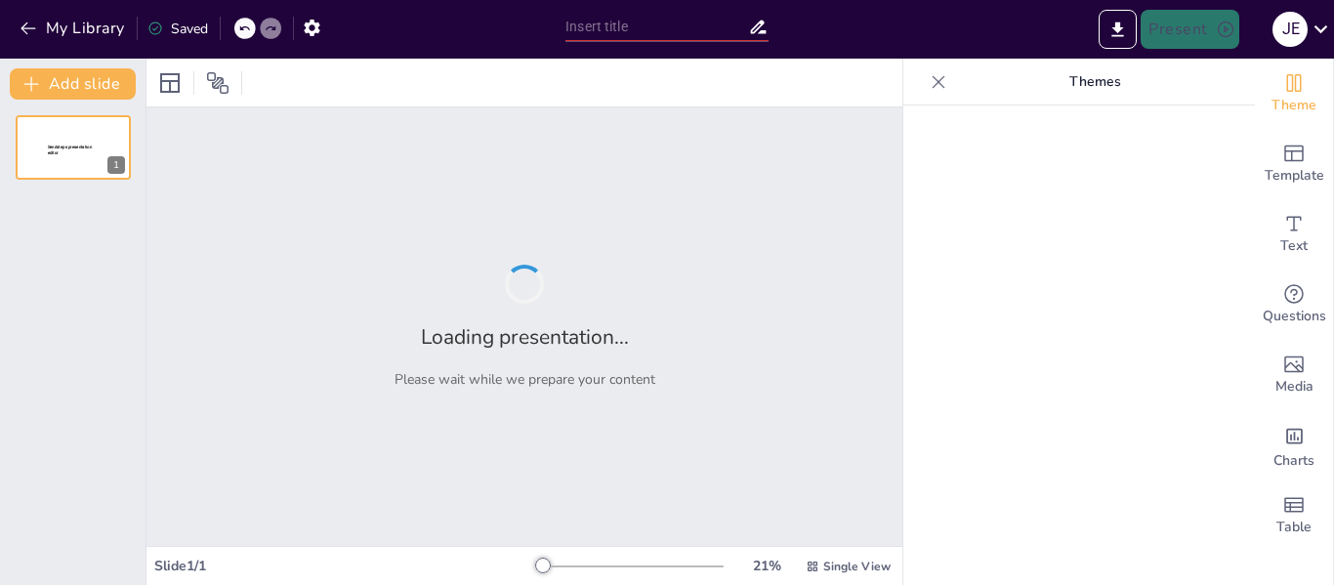
type input "Análisis del Aumento de Precios en Cali: Contexto y Consecuencias"
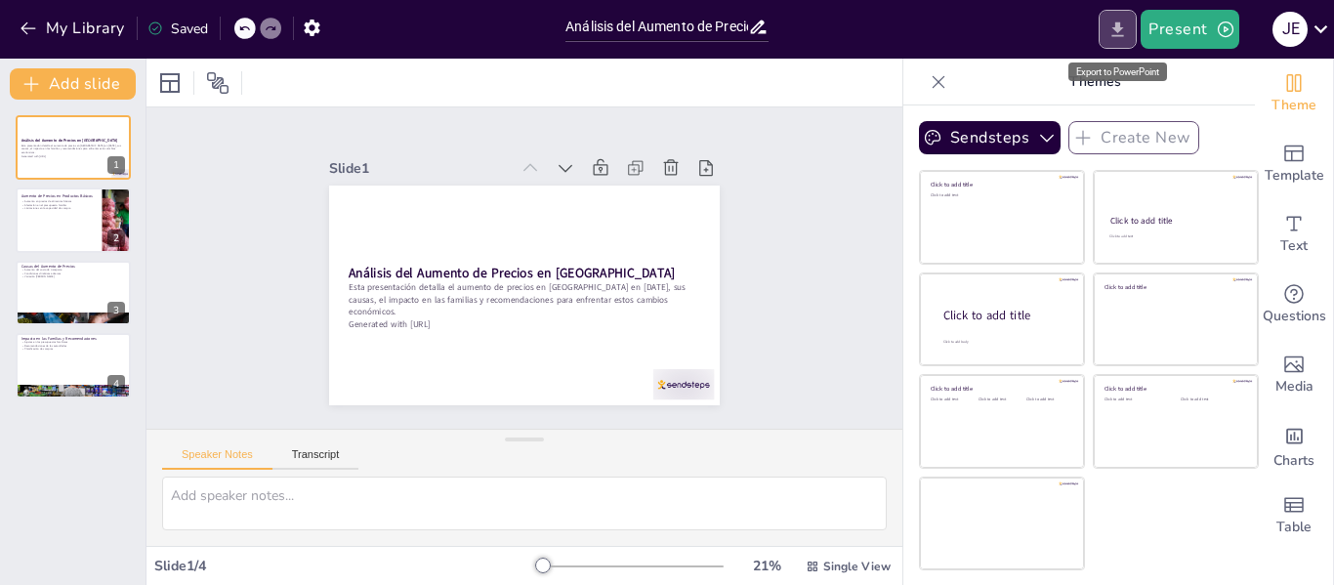
click at [1114, 39] on icon "Export to PowerPoint" at bounding box center [1118, 30] width 21 height 21
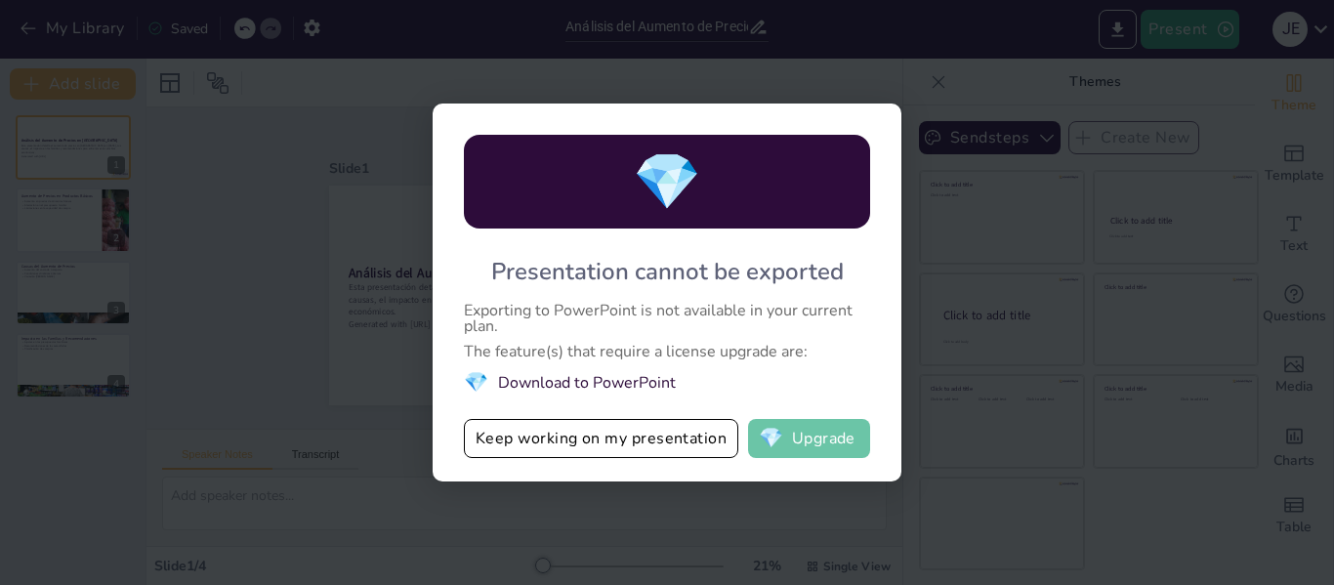
click at [806, 436] on button "💎 Upgrade" at bounding box center [809, 438] width 122 height 39
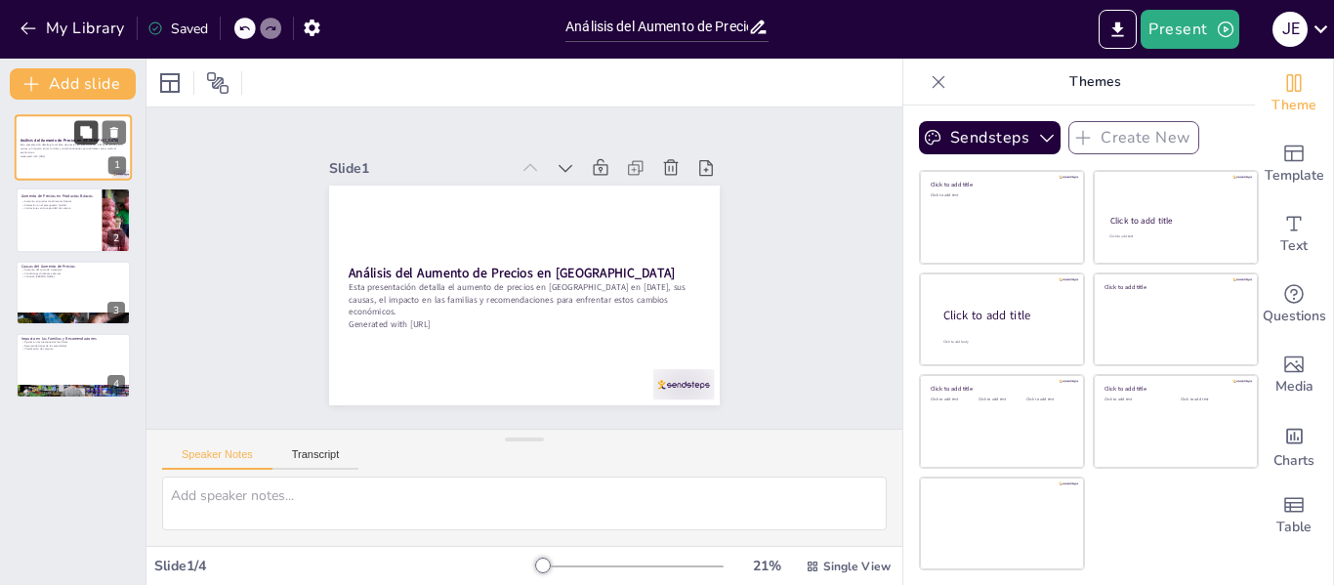
click at [74, 141] on button at bounding box center [85, 131] width 23 height 23
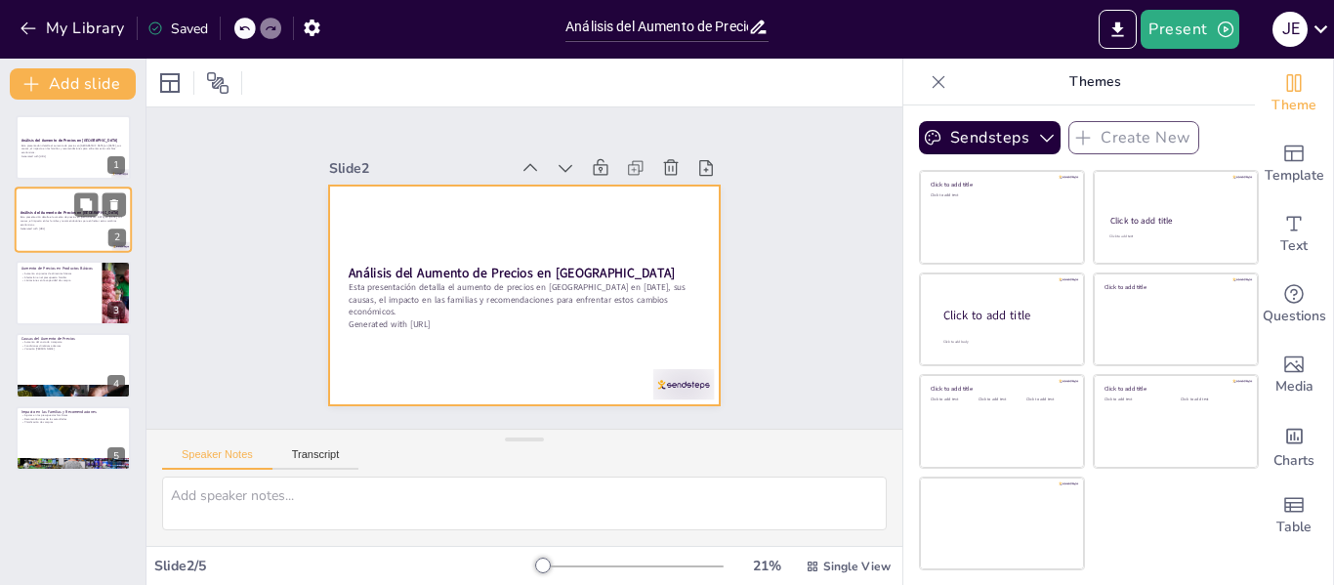
click at [67, 209] on div at bounding box center [73, 221] width 117 height 66
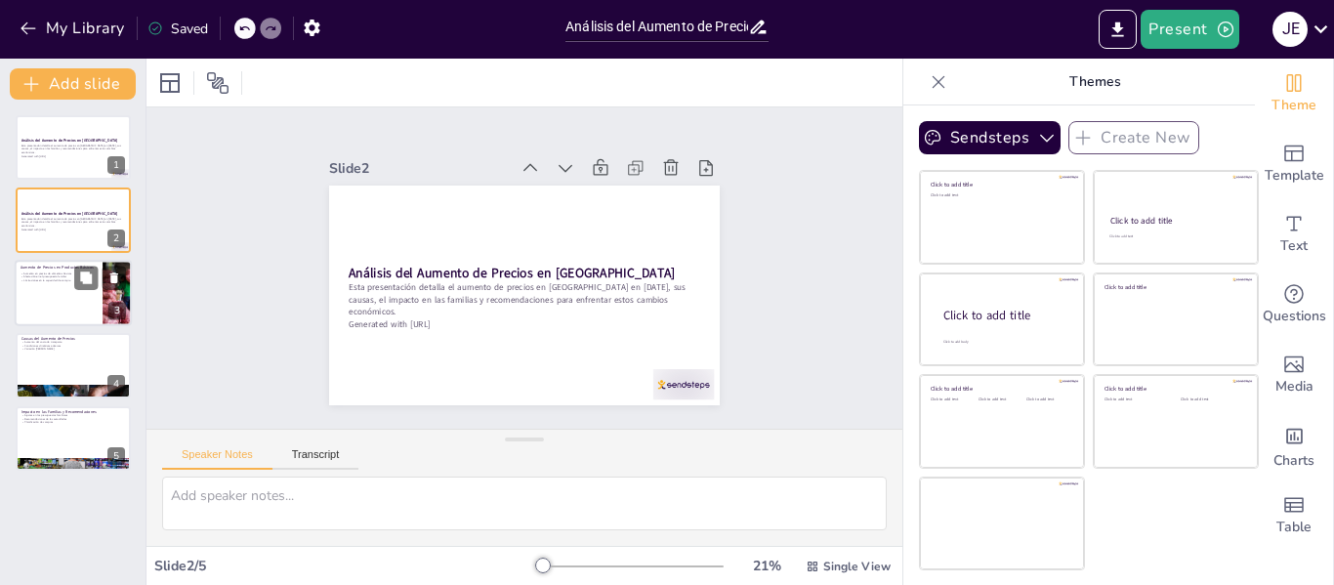
click at [60, 297] on div at bounding box center [73, 293] width 117 height 66
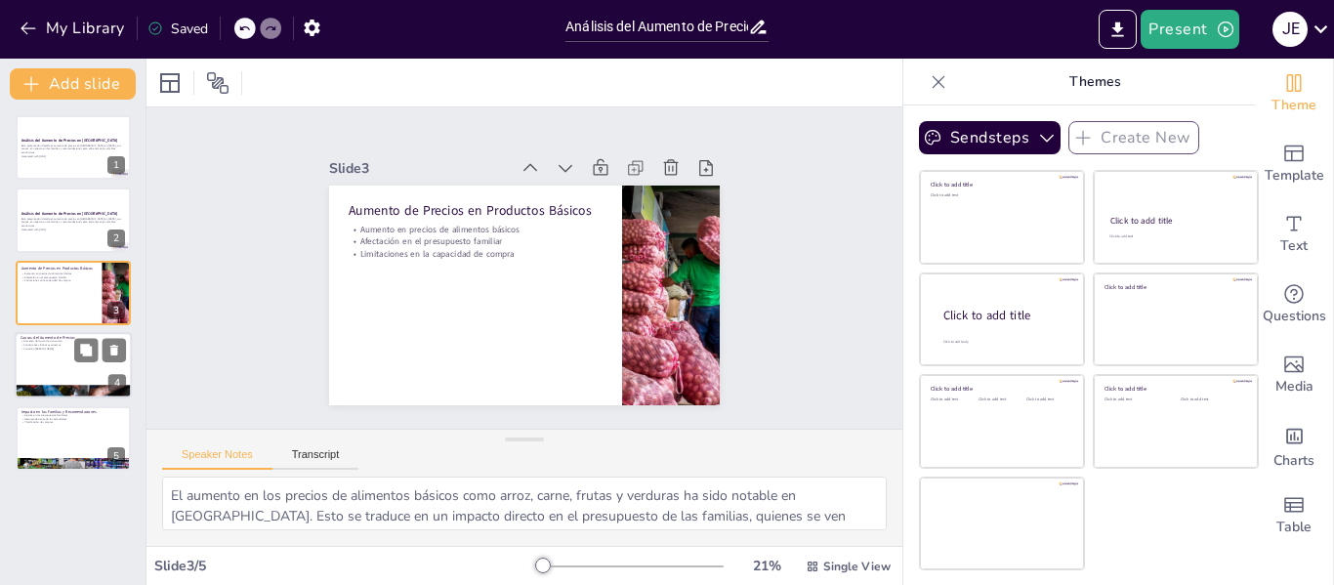
click at [65, 371] on div at bounding box center [73, 365] width 117 height 66
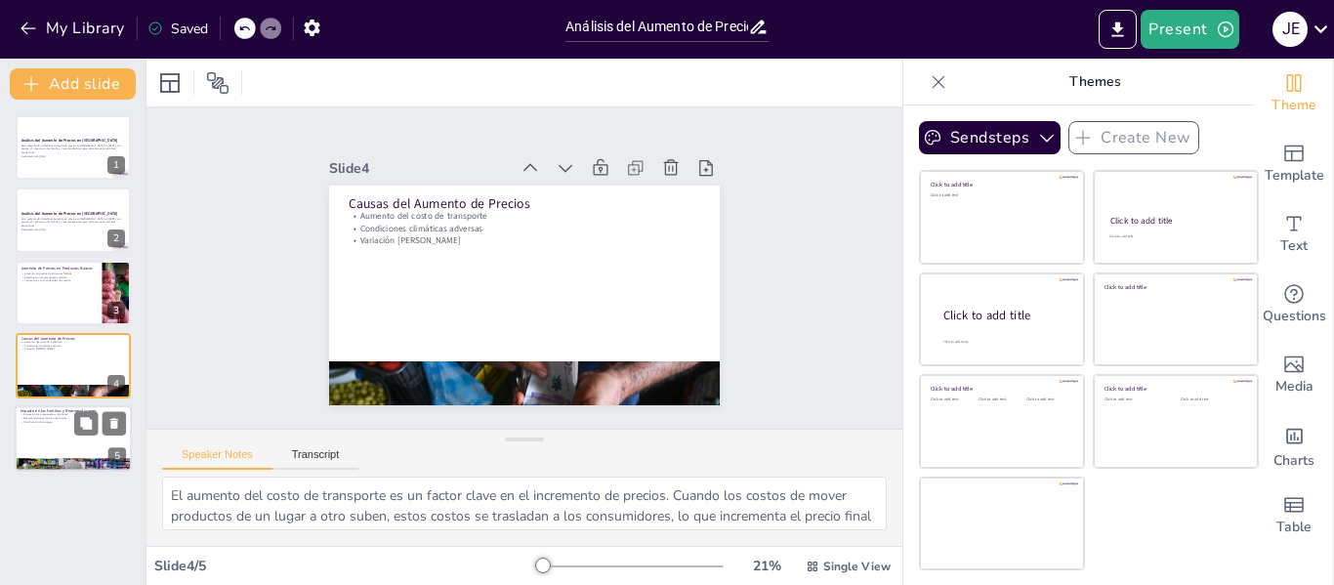
click at [50, 420] on p "Planificación de compras" at bounding box center [73, 422] width 105 height 4
type textarea "Los ajustes en los presupuestos familiares son una respuesta necesaria ante el …"
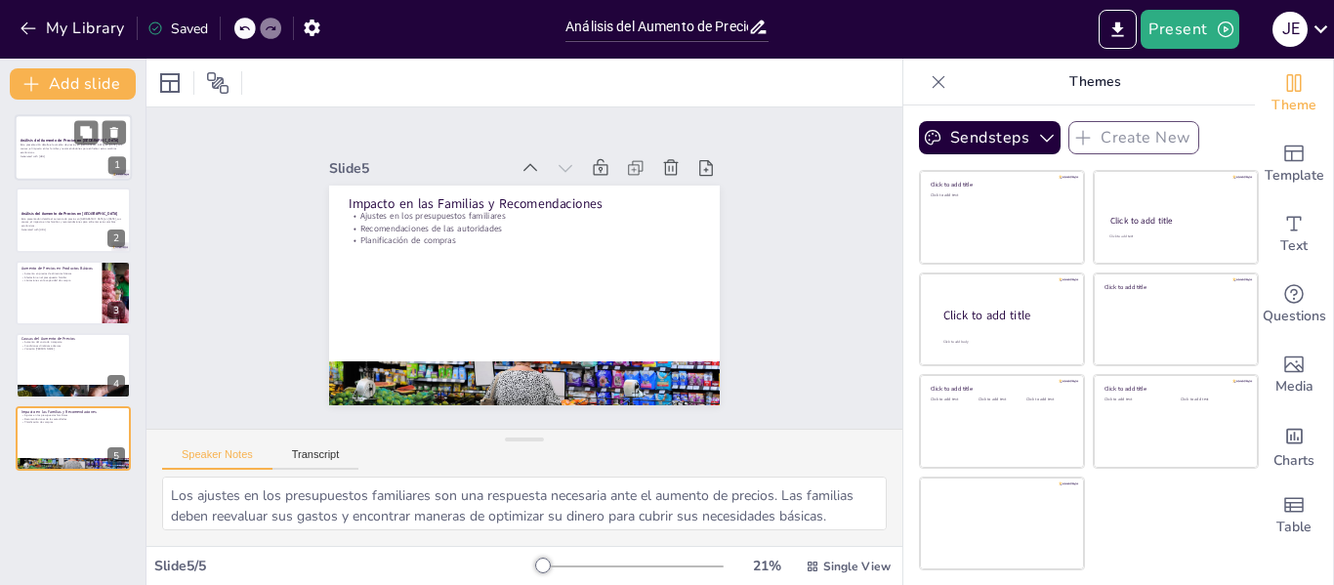
click at [57, 147] on p "Esta presentación detalla el aumento de precios en [GEOGRAPHIC_DATA] en [DATE],…" at bounding box center [73, 149] width 105 height 11
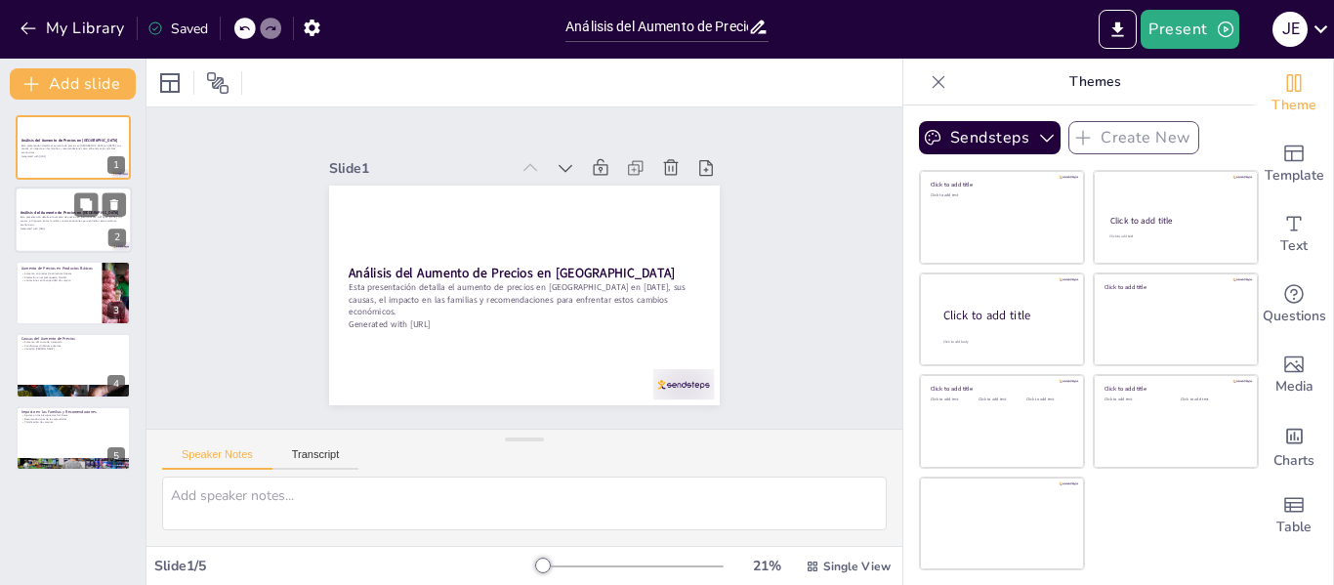
click at [54, 237] on div at bounding box center [73, 221] width 117 height 66
click at [53, 236] on div at bounding box center [73, 221] width 117 height 66
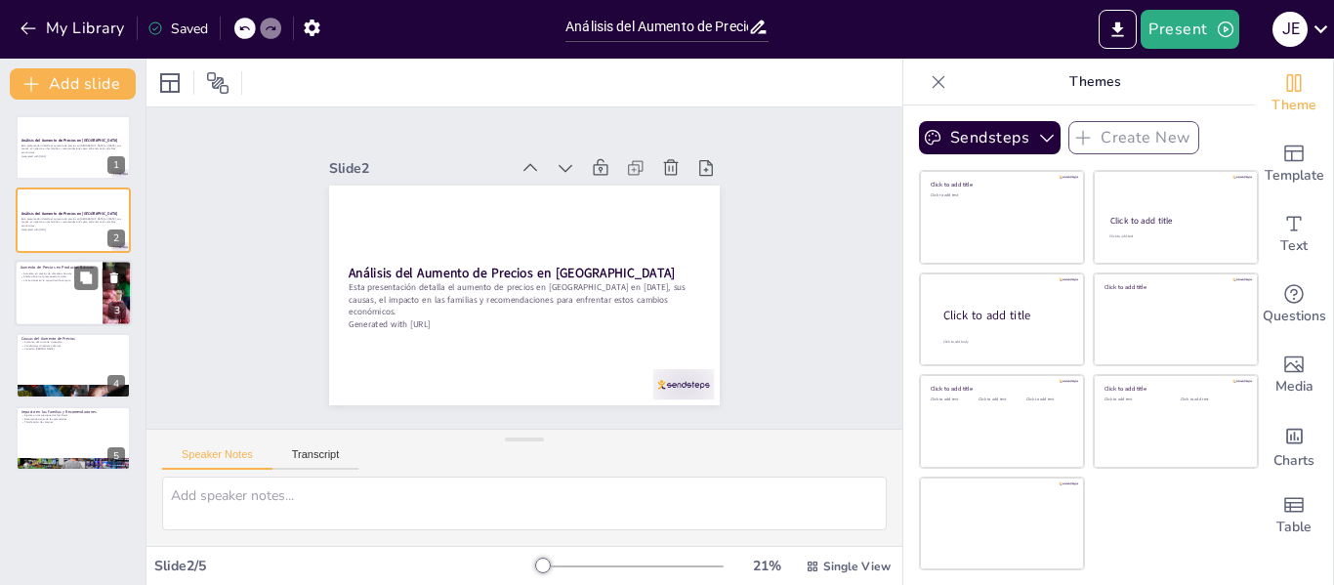
click at [45, 303] on div at bounding box center [73, 293] width 117 height 66
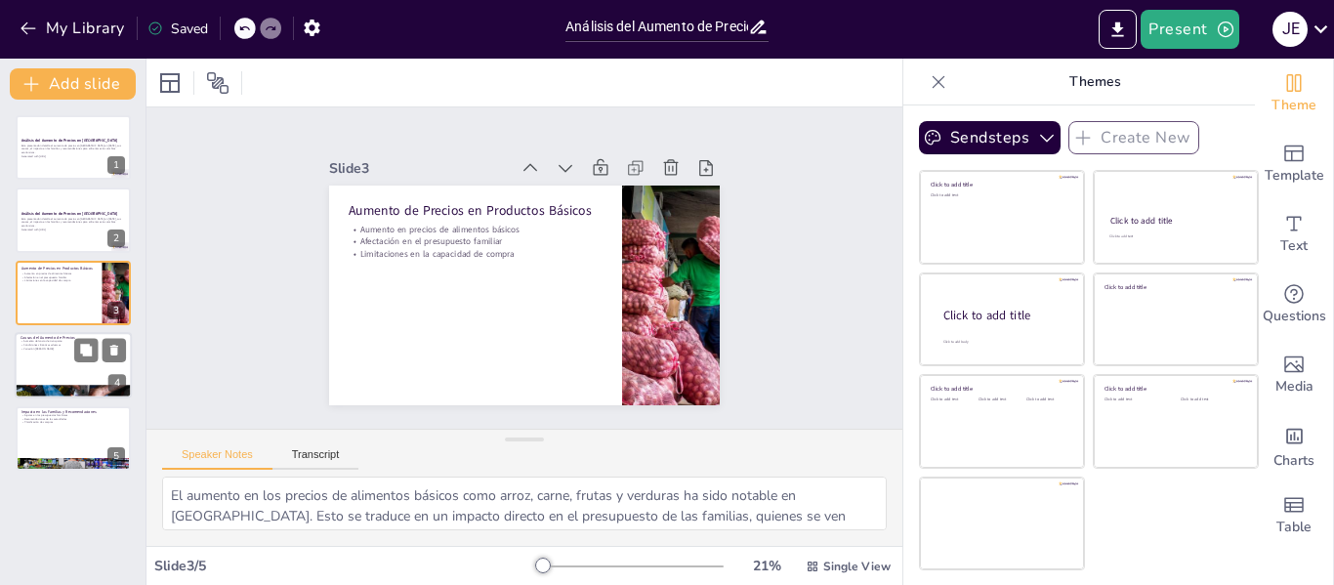
click at [37, 390] on div at bounding box center [73, 392] width 117 height 78
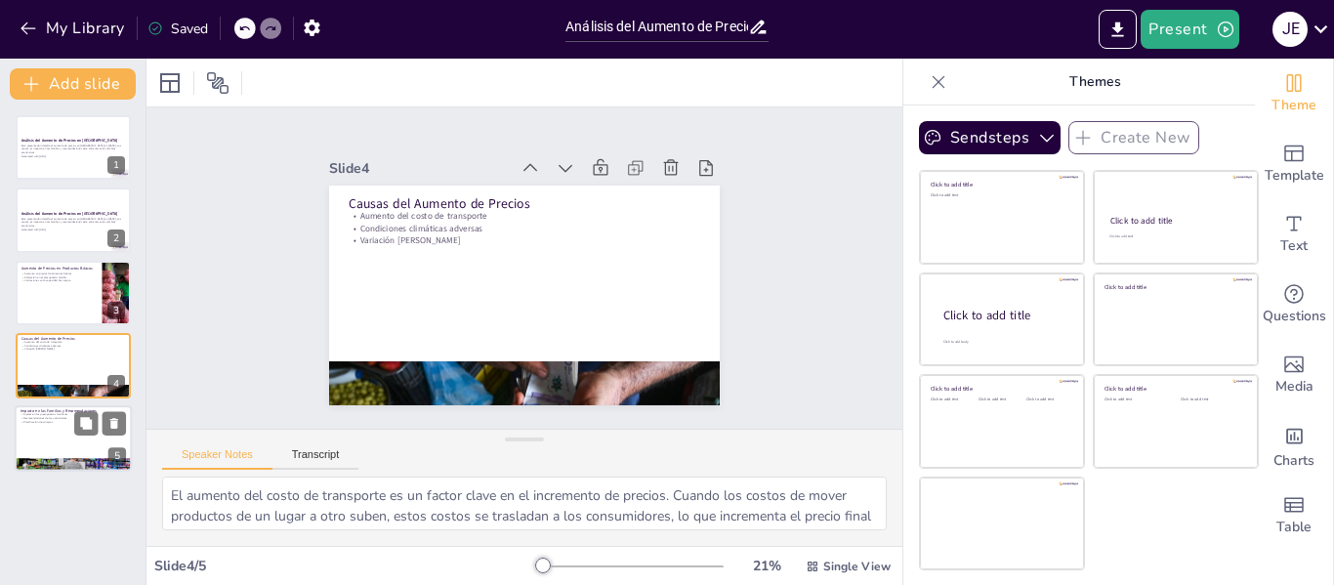
click at [40, 437] on div at bounding box center [73, 438] width 117 height 66
type textarea "Los ajustes en los presupuestos familiares son una respuesta necesaria ante el …"
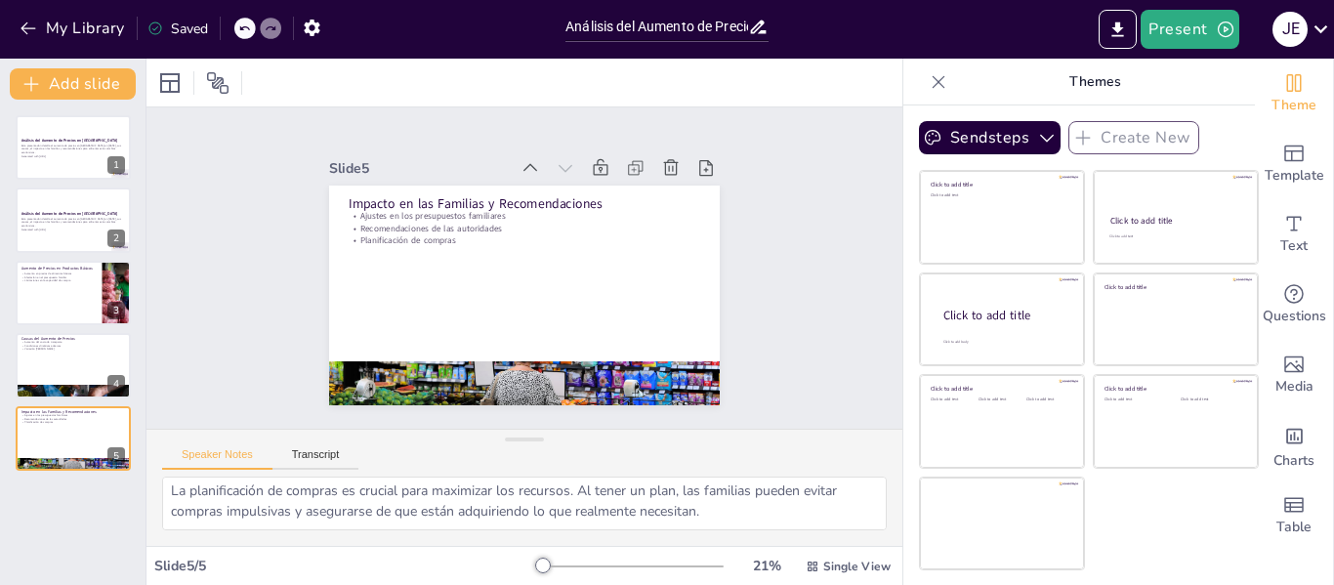
scroll to position [107, 0]
